Goal: Communication & Community: Participate in discussion

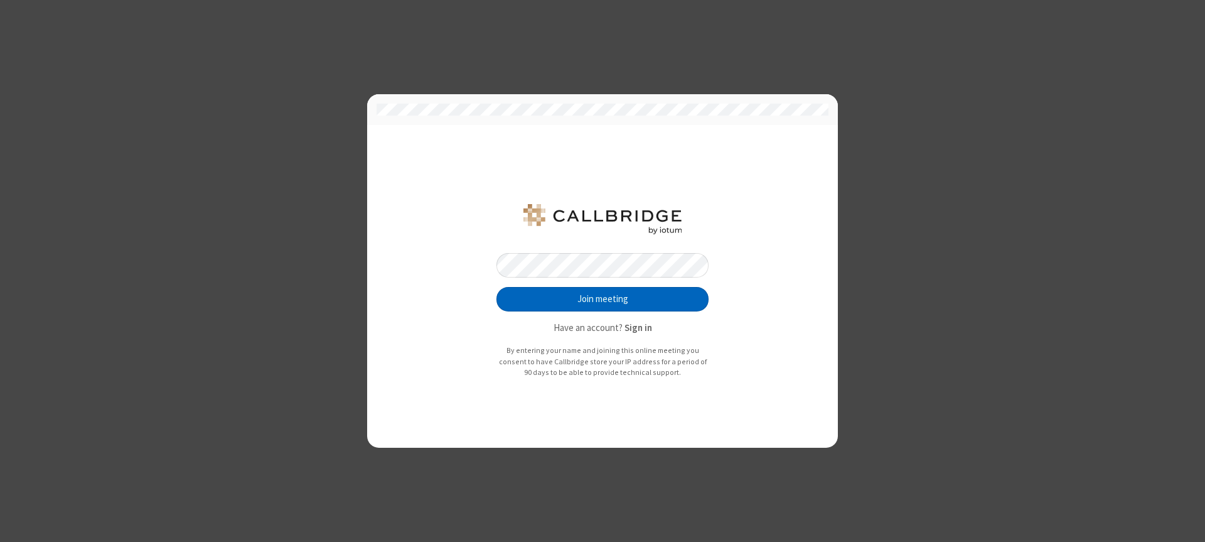
click at [603, 299] on button "Join meeting" at bounding box center [603, 299] width 212 height 25
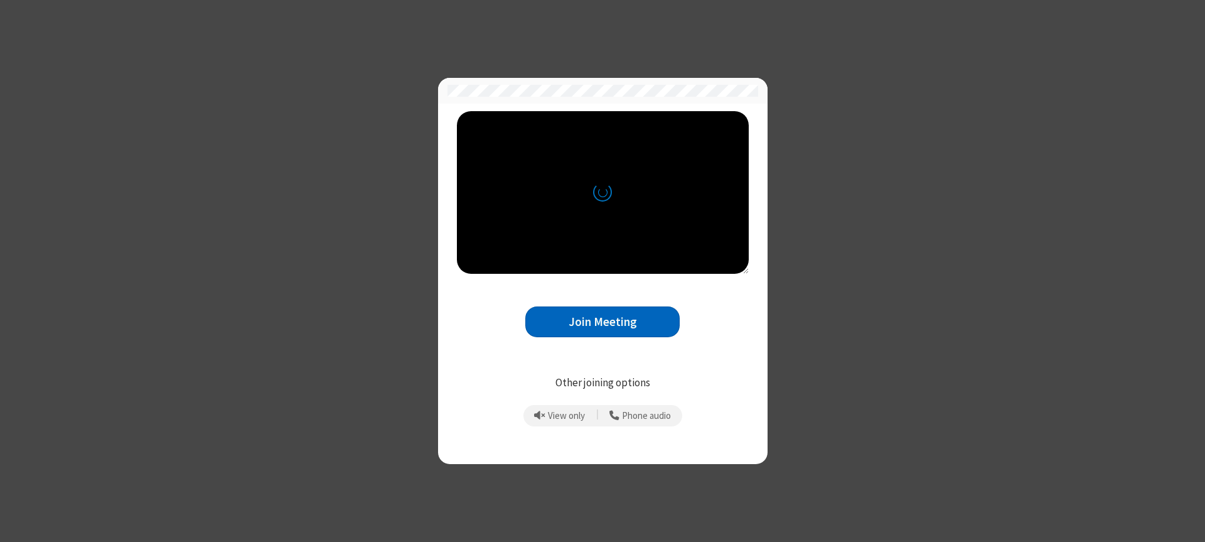
click at [603, 321] on button "Join Meeting" at bounding box center [602, 321] width 154 height 31
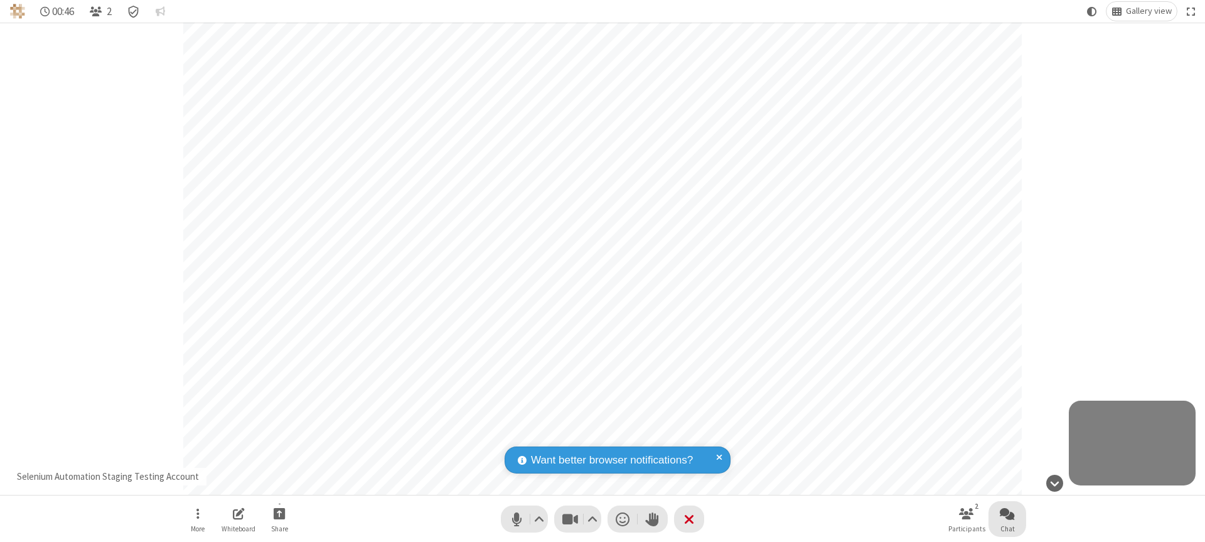
click at [1008, 513] on span "Open chat" at bounding box center [1007, 513] width 15 height 16
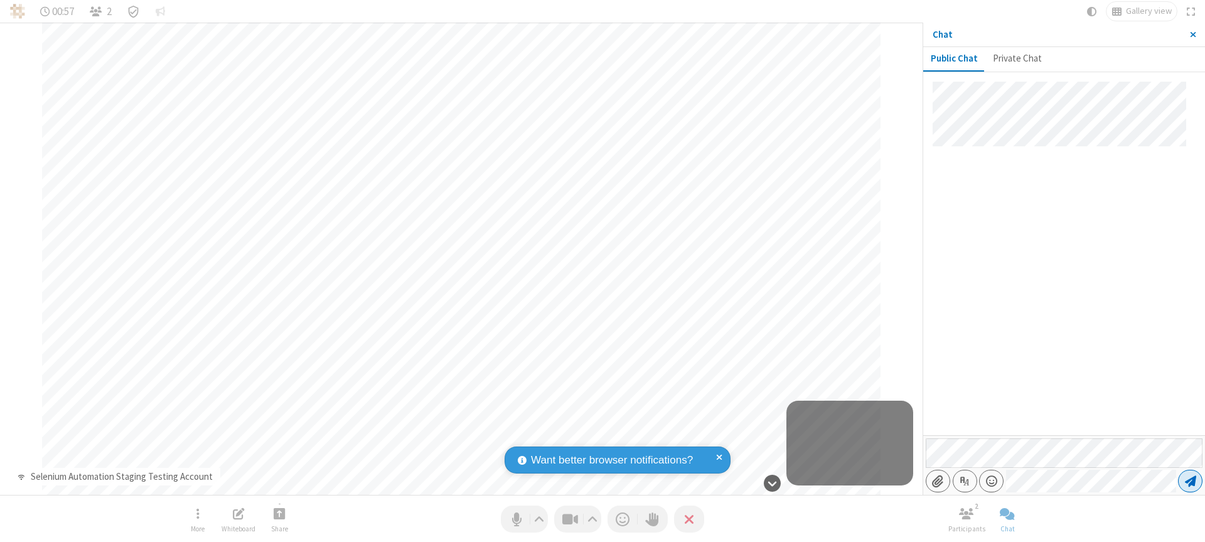
click at [1190, 481] on span "Send message" at bounding box center [1190, 481] width 11 height 13
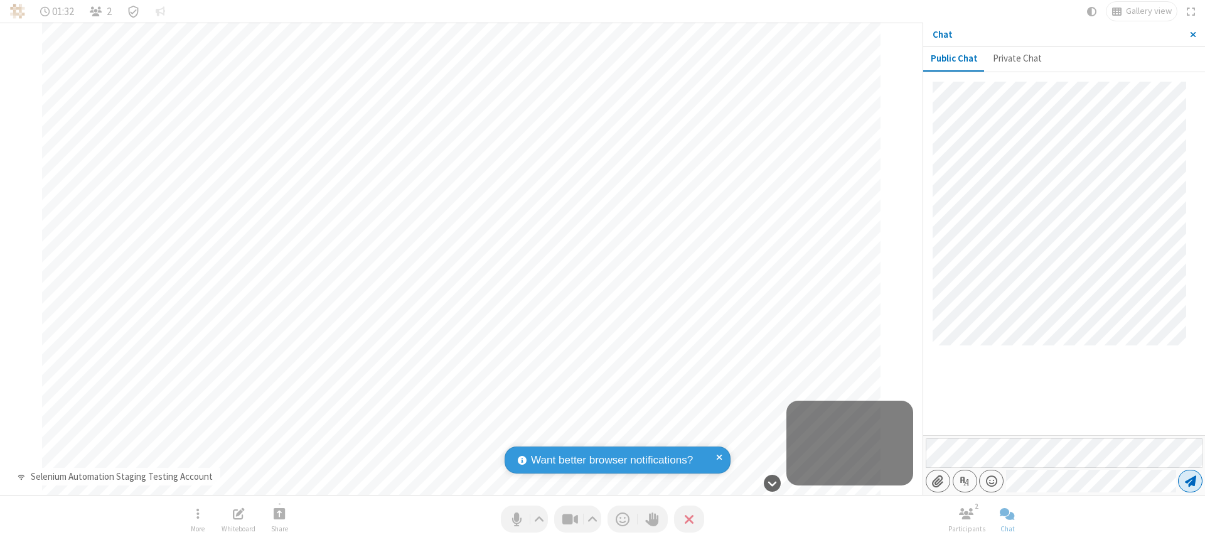
click at [1190, 481] on span "Send message" at bounding box center [1190, 481] width 11 height 13
click at [1193, 35] on span "Close sidebar" at bounding box center [1193, 35] width 6 height 10
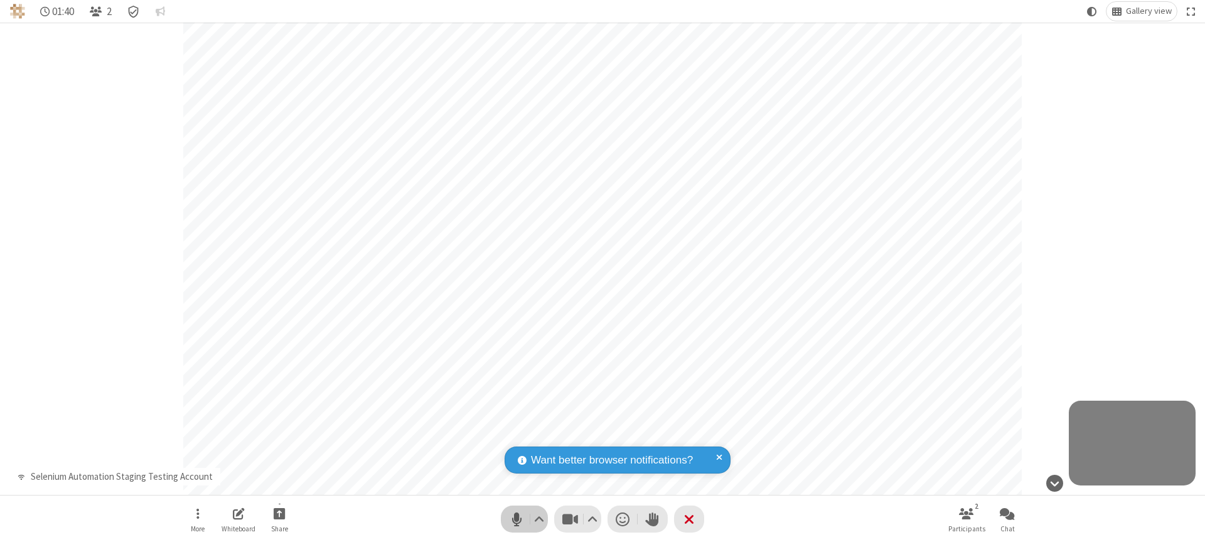
click at [524, 519] on span "Mute (⌘+Shift+A)" at bounding box center [516, 519] width 19 height 18
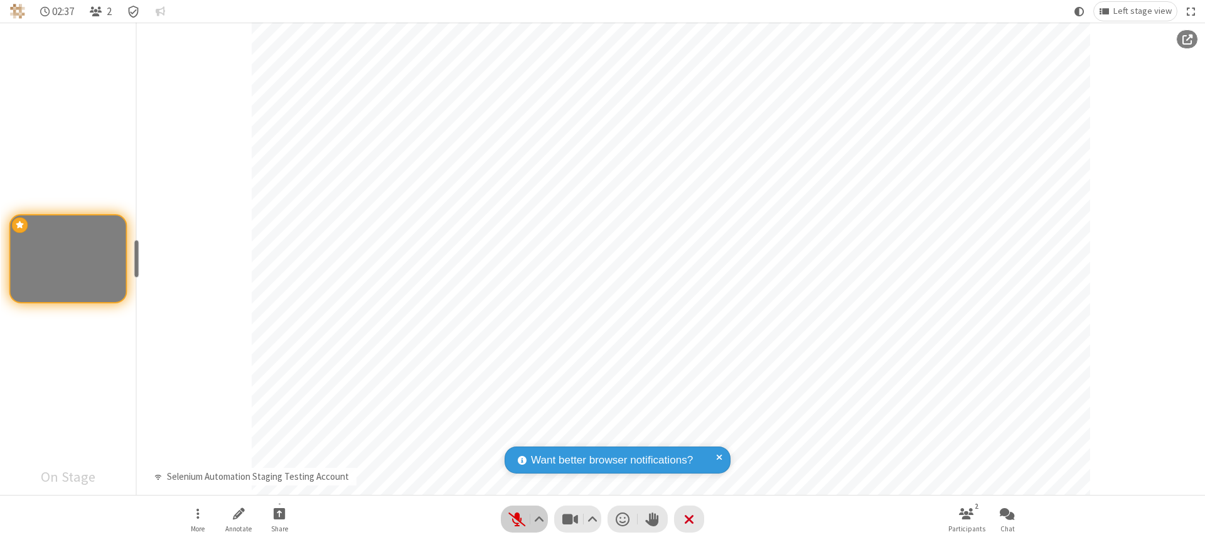
click at [524, 519] on span "Unmute (⌘+Shift+A)" at bounding box center [516, 519] width 19 height 18
click at [524, 519] on span "Mute (⌘+Shift+A)" at bounding box center [516, 519] width 19 height 18
click at [524, 519] on span "Unmute (⌘+Shift+A)" at bounding box center [516, 519] width 19 height 18
click at [524, 519] on span "Mute (⌘+Shift+A)" at bounding box center [516, 519] width 19 height 18
click at [279, 513] on span "Start sharing" at bounding box center [280, 513] width 12 height 16
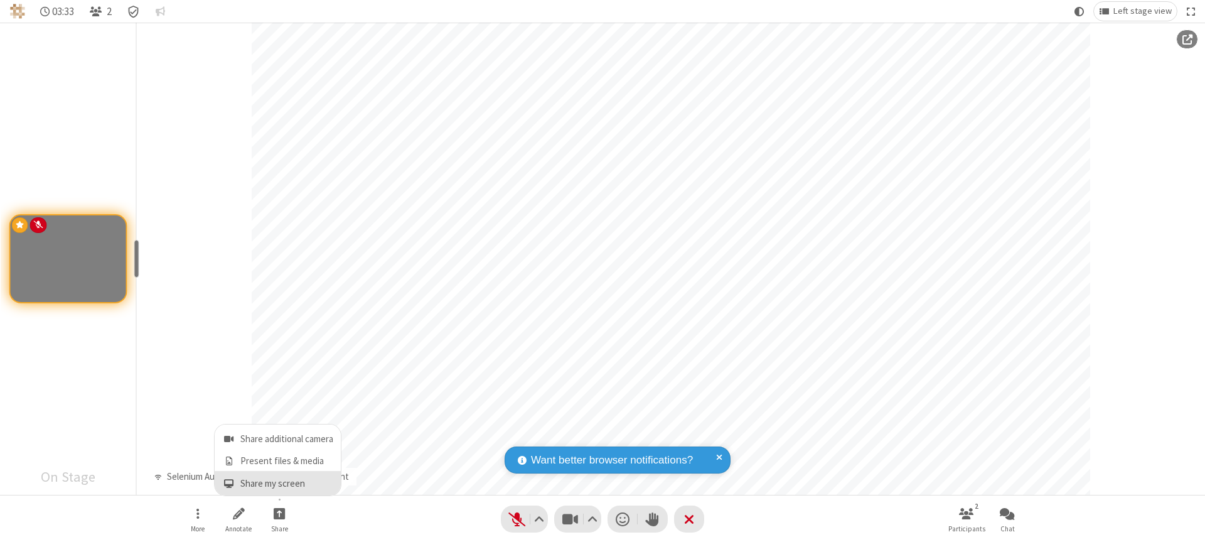
click at [229, 483] on span "Share my screen" at bounding box center [229, 483] width 14 height 11
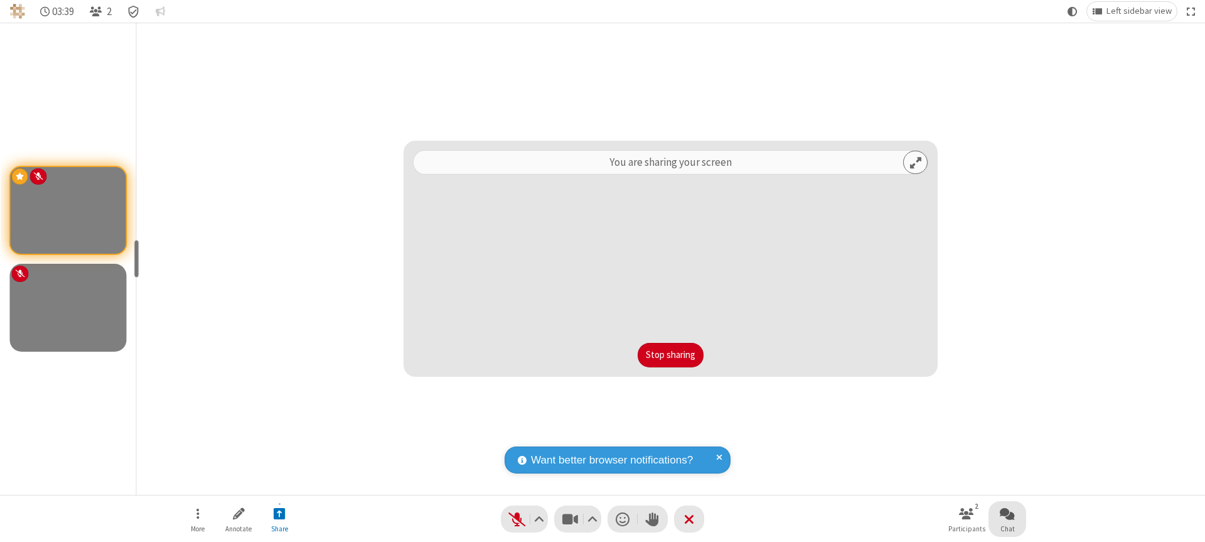
click at [1008, 513] on span "Open chat" at bounding box center [1007, 513] width 15 height 16
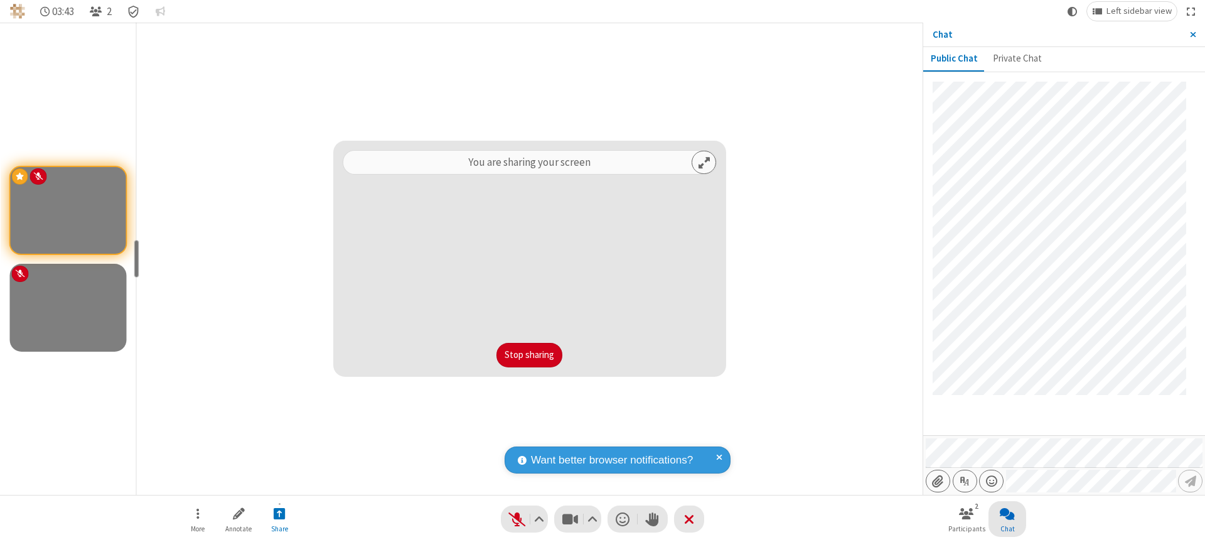
scroll to position [19, 0]
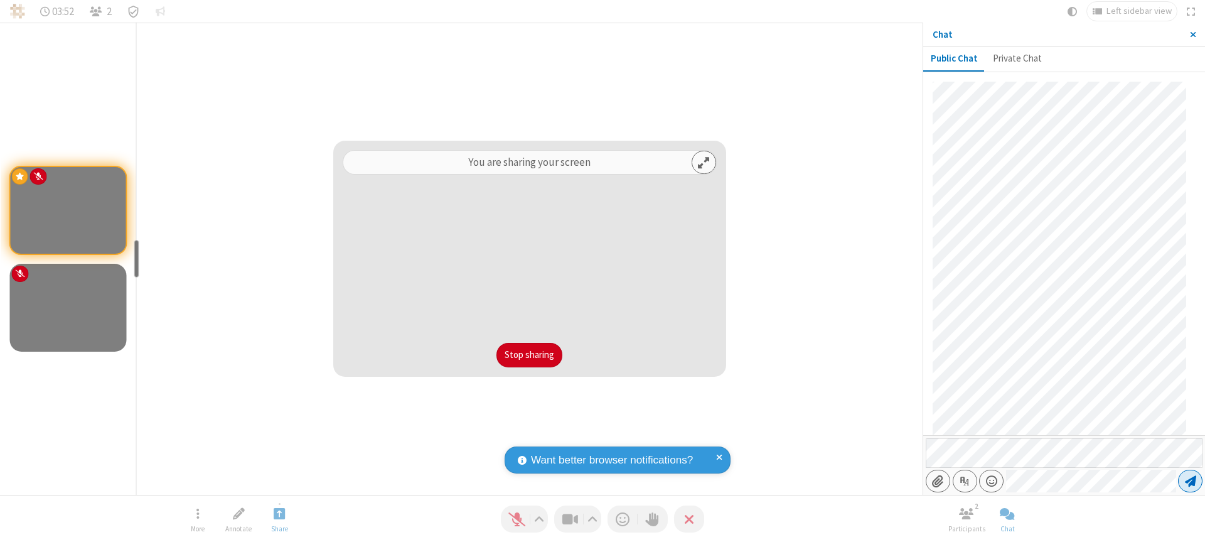
click at [1190, 481] on span "Send message" at bounding box center [1190, 481] width 11 height 13
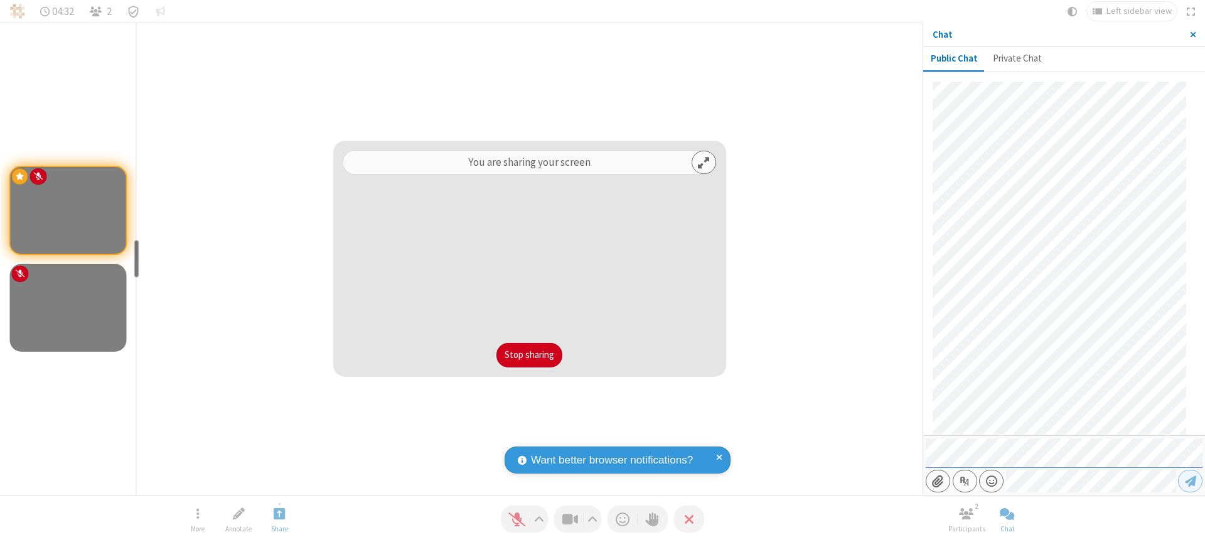
scroll to position [269, 0]
click at [1193, 35] on span "Close sidebar" at bounding box center [1193, 35] width 6 height 10
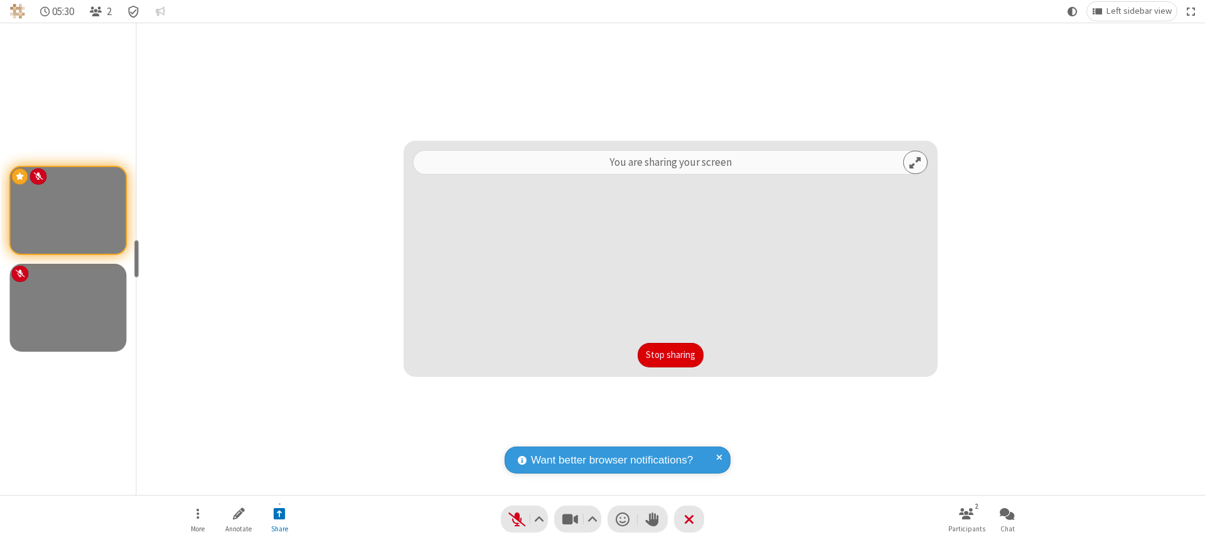
click at [670, 355] on button "Stop sharing" at bounding box center [671, 355] width 66 height 25
